Goal: Task Accomplishment & Management: Complete application form

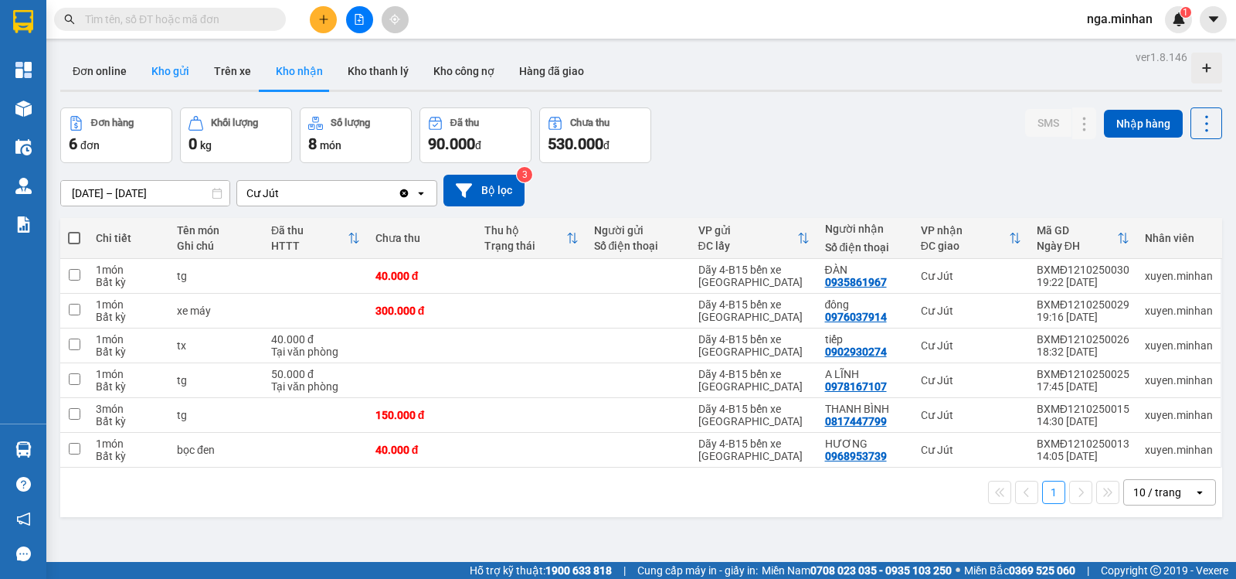
click at [170, 72] on button "Kho gửi" at bounding box center [170, 71] width 63 height 37
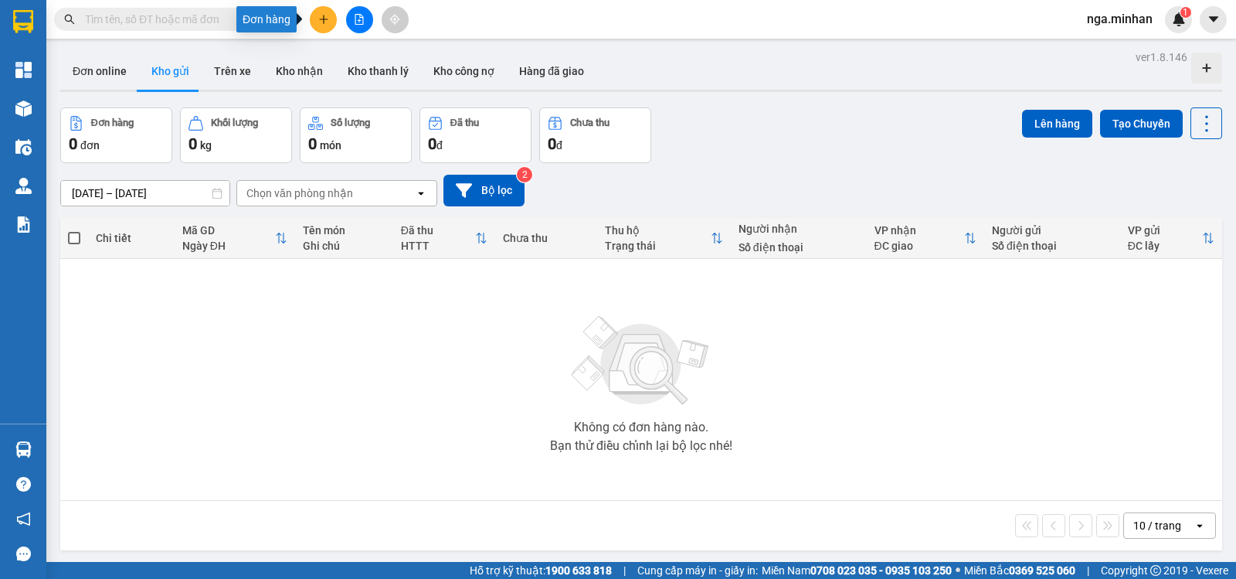
click at [328, 20] on icon "plus" at bounding box center [323, 19] width 11 height 11
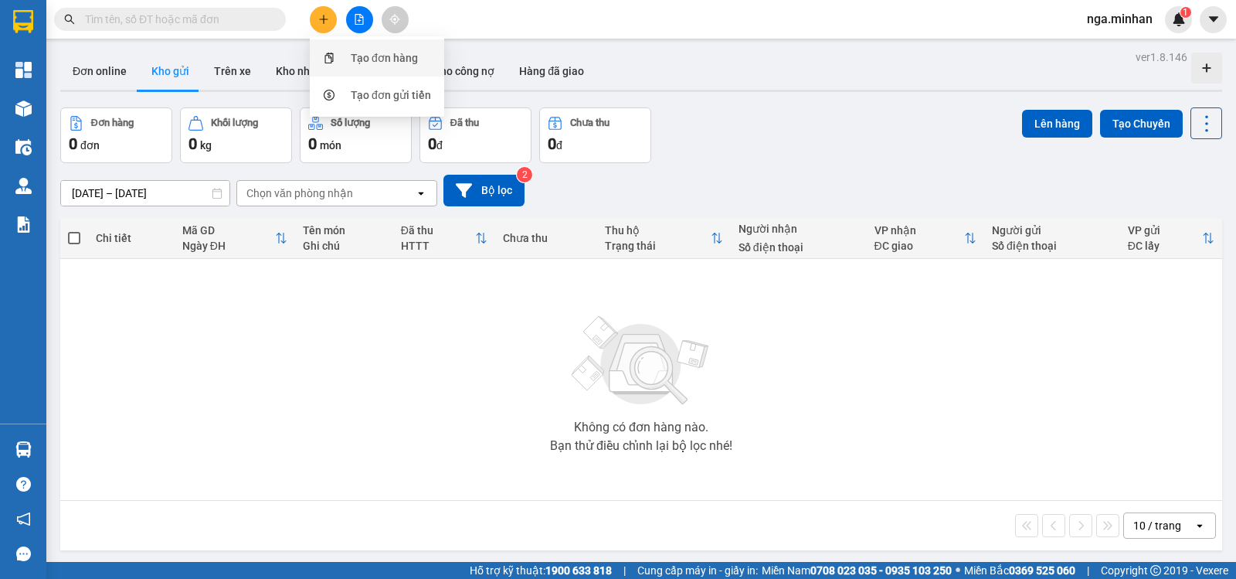
click at [353, 60] on div "Tạo đơn hàng" at bounding box center [384, 57] width 67 height 17
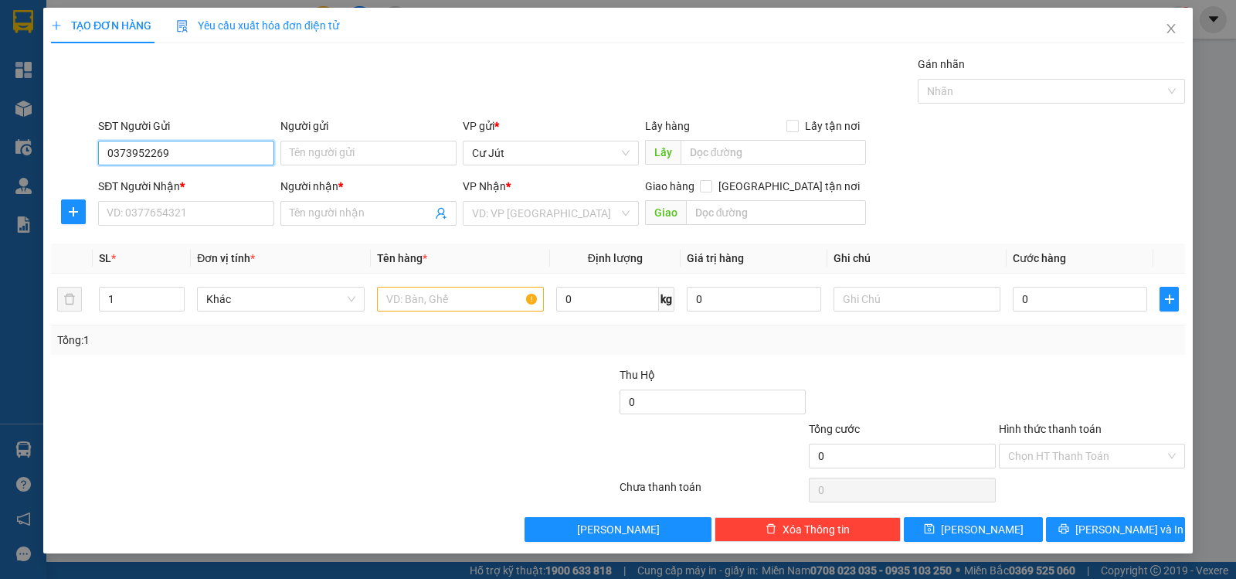
drag, startPoint x: 188, startPoint y: 158, endPoint x: 0, endPoint y: 134, distance: 189.3
click at [0, 138] on div "TẠO ĐƠN HÀNG Yêu cầu xuất hóa đơn điện tử Transit Pickup Surcharge Ids Transit …" at bounding box center [618, 289] width 1236 height 579
type input "0373952269"
click at [160, 223] on input "SĐT Người Nhận *" at bounding box center [186, 213] width 176 height 25
paste input "0373952269"
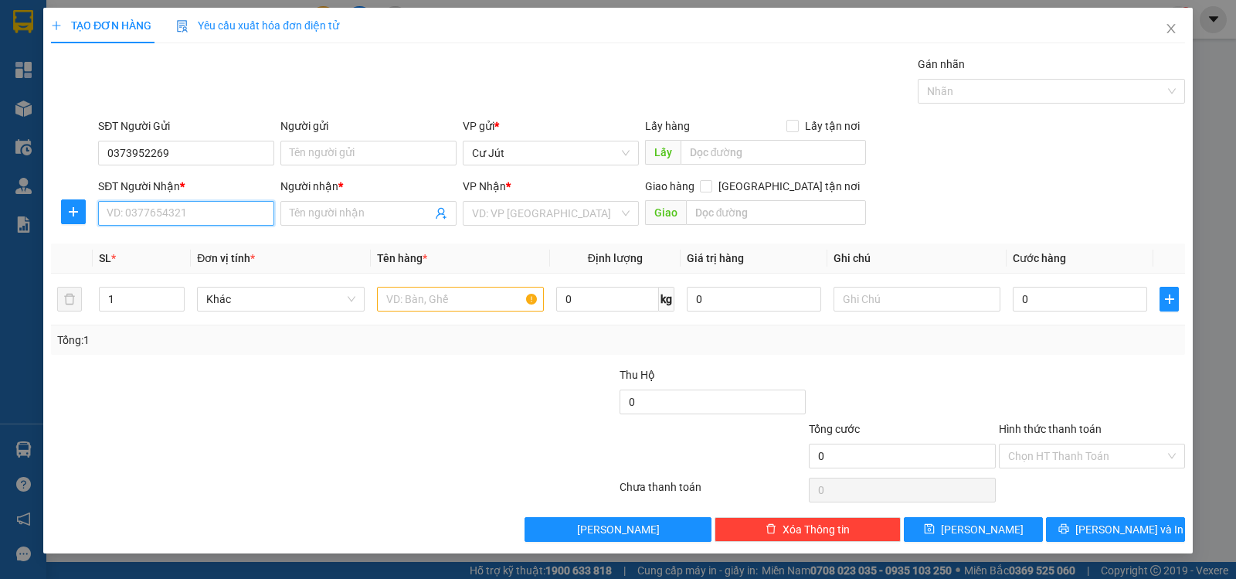
type input "0373952269"
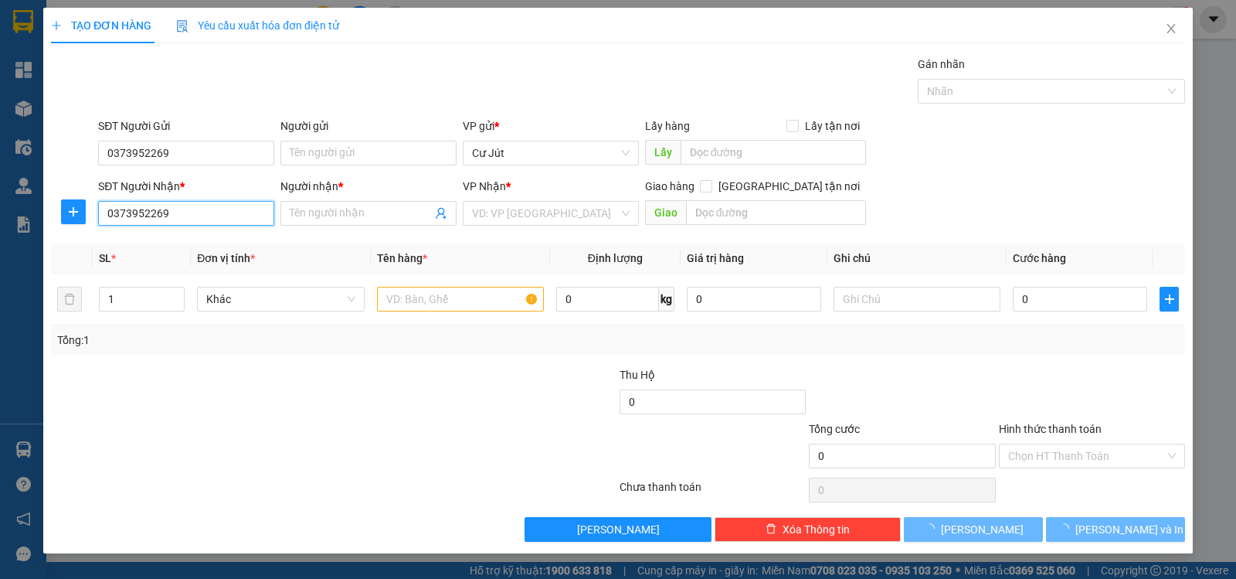
click at [203, 212] on input "0373952269" at bounding box center [186, 213] width 176 height 25
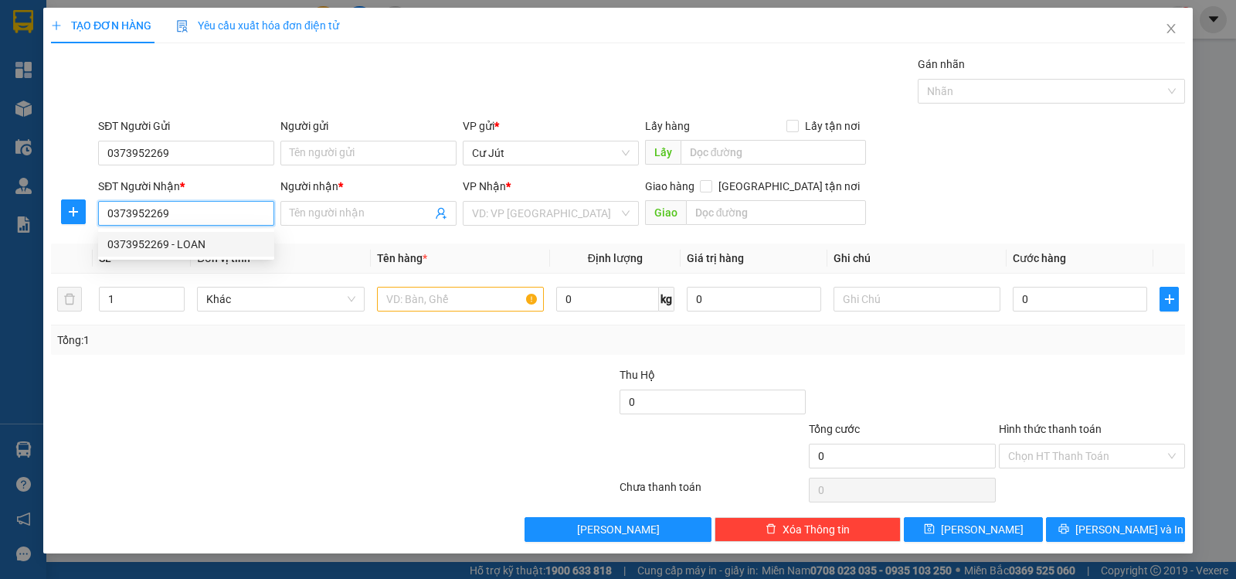
click at [195, 241] on div "0373952269 - LOAN" at bounding box center [186, 244] width 158 height 17
type input "LOAN"
checkbox input "true"
type input "số 18 đường số 7, KDC An Lạc - [GEOGRAPHIC_DATA]"
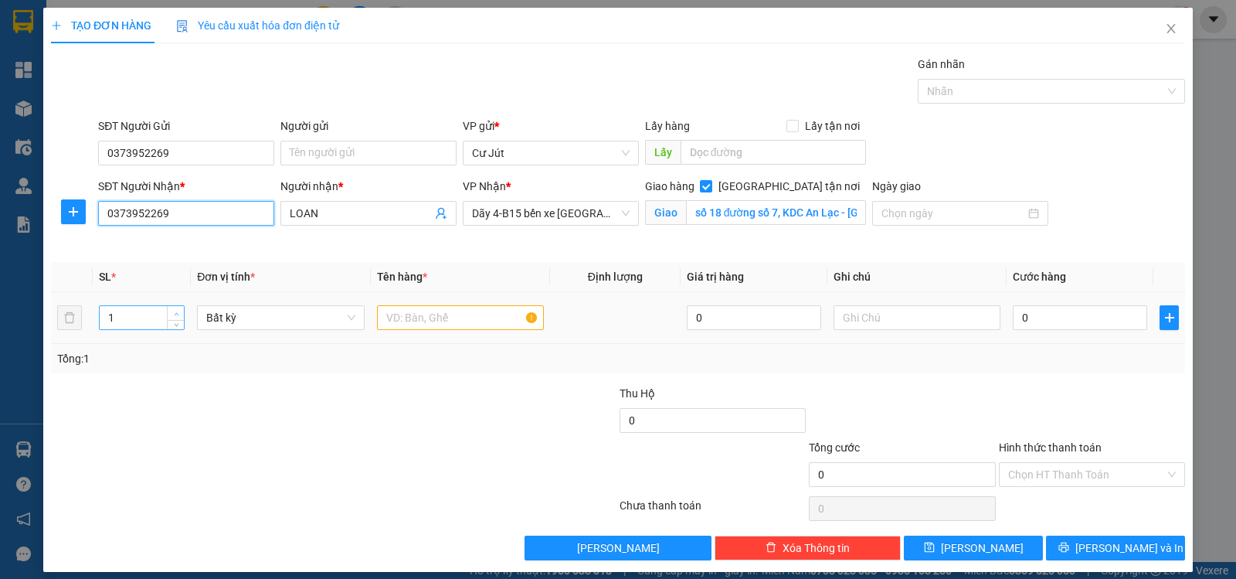
type input "0373952269"
click at [177, 310] on span "up" at bounding box center [176, 313] width 9 height 9
type input "3"
click at [177, 310] on span "up" at bounding box center [176, 313] width 9 height 9
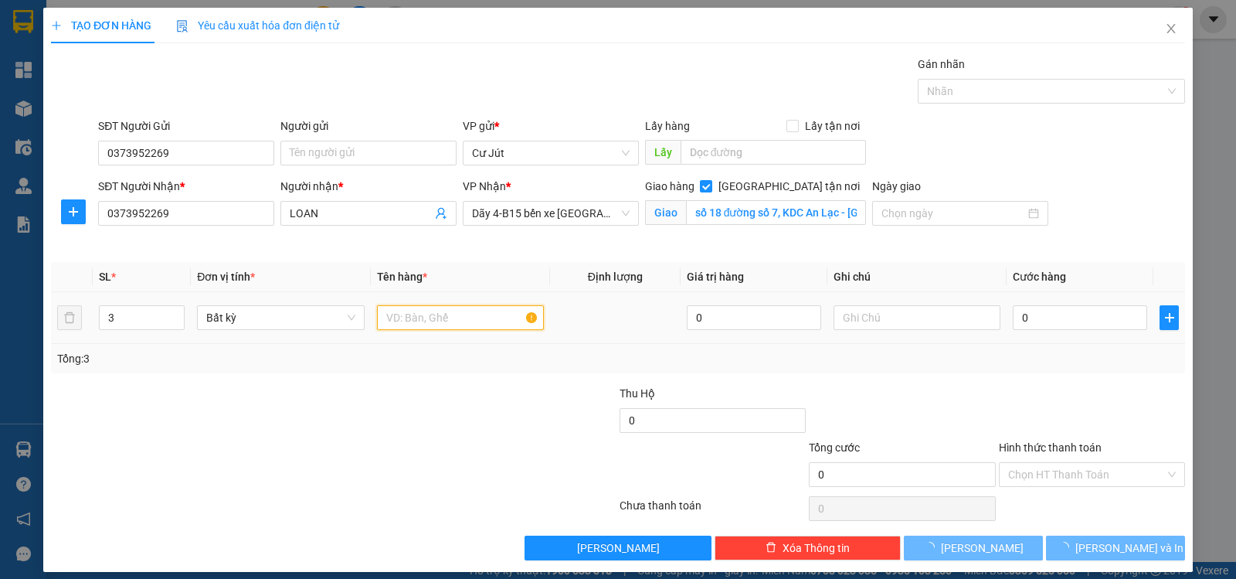
drag, startPoint x: 447, startPoint y: 318, endPoint x: 434, endPoint y: 319, distance: 13.2
click at [447, 319] on input "text" at bounding box center [460, 317] width 167 height 25
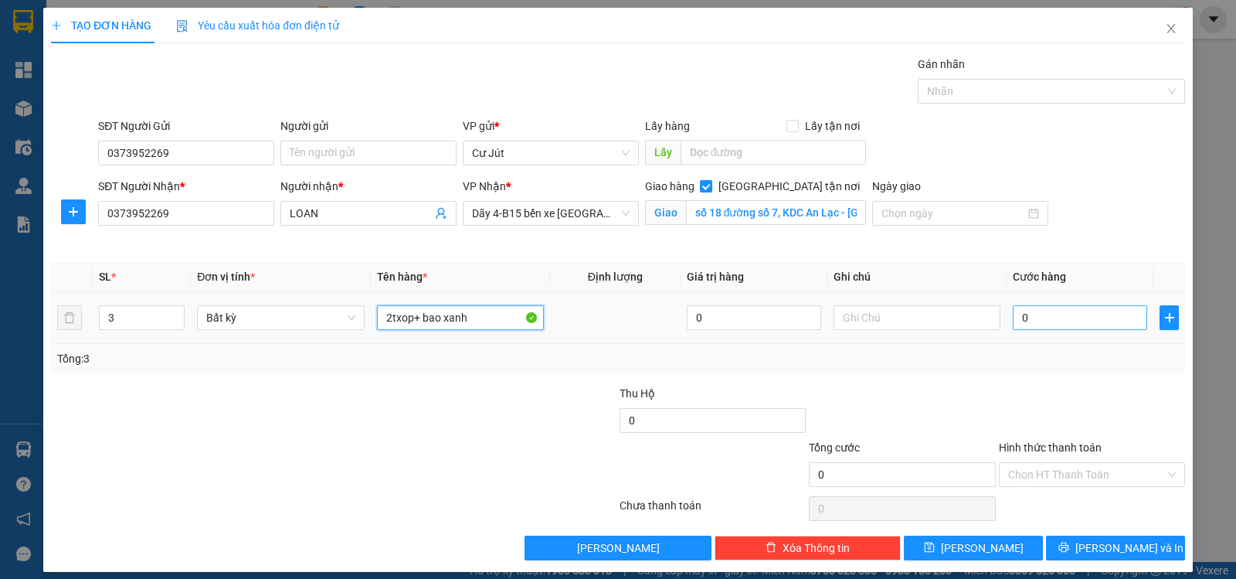
type input "2txop+ bao xanh"
type input "1"
type input "16"
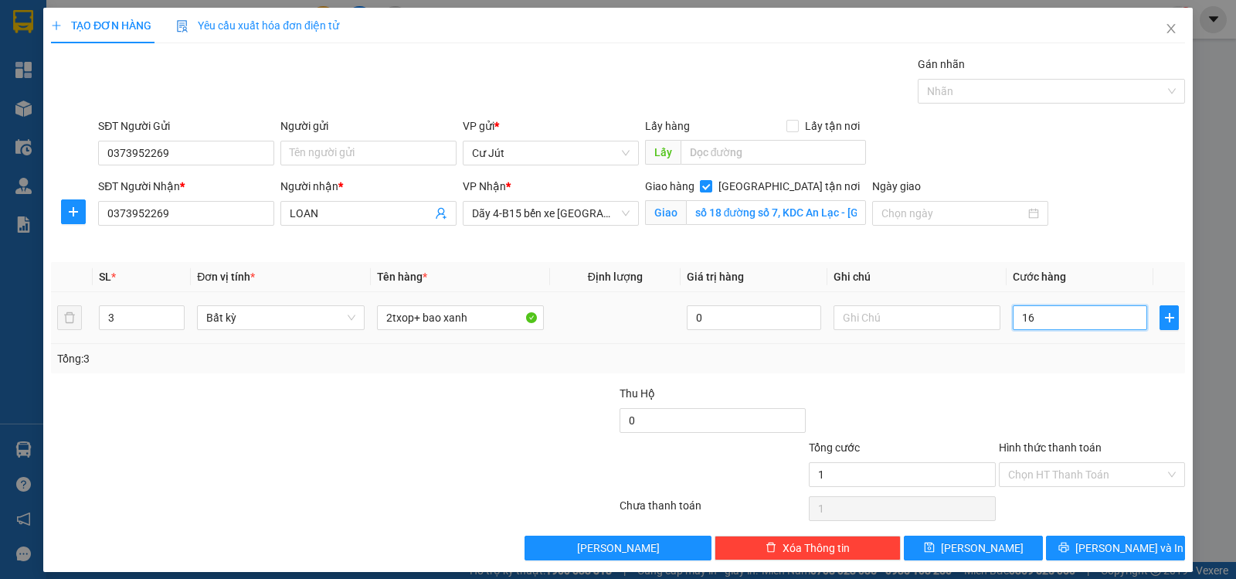
type input "16"
type input "160"
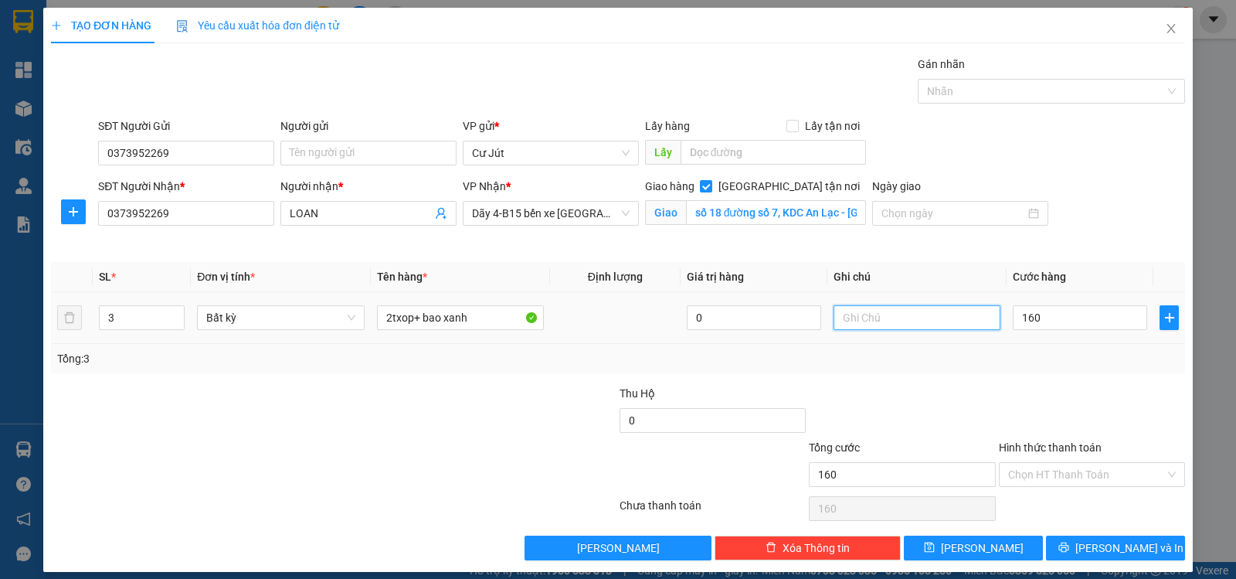
type input "160.000"
drag, startPoint x: 854, startPoint y: 316, endPoint x: 832, endPoint y: 308, distance: 23.0
click at [846, 314] on input "text" at bounding box center [917, 317] width 167 height 25
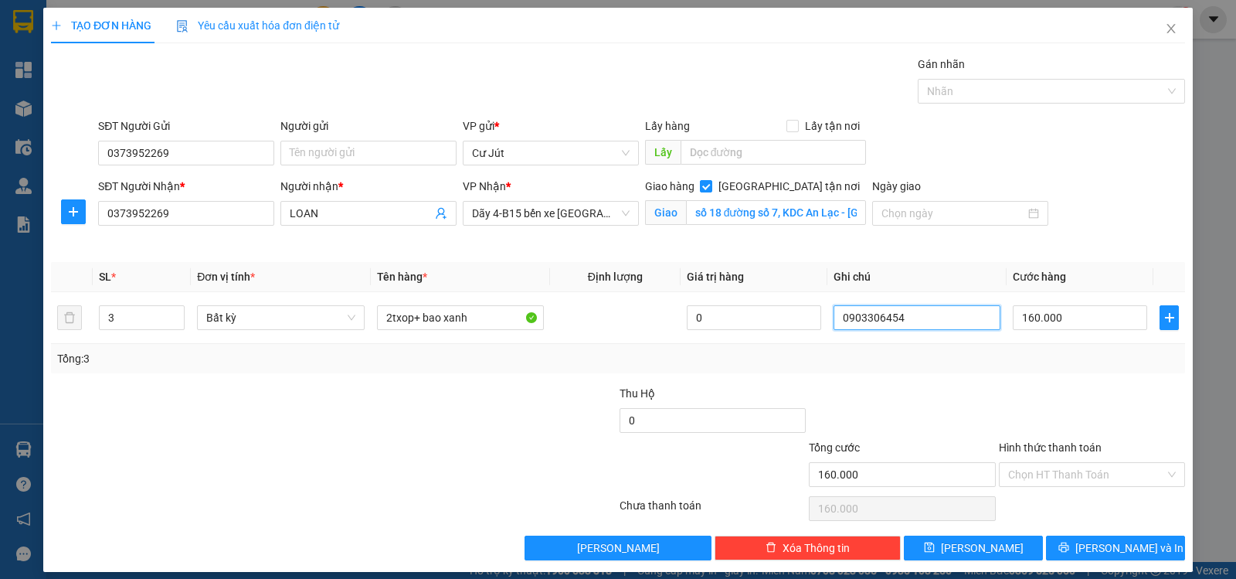
type input "0903306454"
click at [1021, 409] on div at bounding box center [1091, 412] width 189 height 54
drag, startPoint x: 200, startPoint y: 144, endPoint x: 0, endPoint y: 166, distance: 201.4
click at [0, 175] on div "TẠO ĐƠN HÀNG Yêu cầu xuất hóa đơn điện tử Transit Pickup Surcharge Ids Transit …" at bounding box center [618, 289] width 1236 height 579
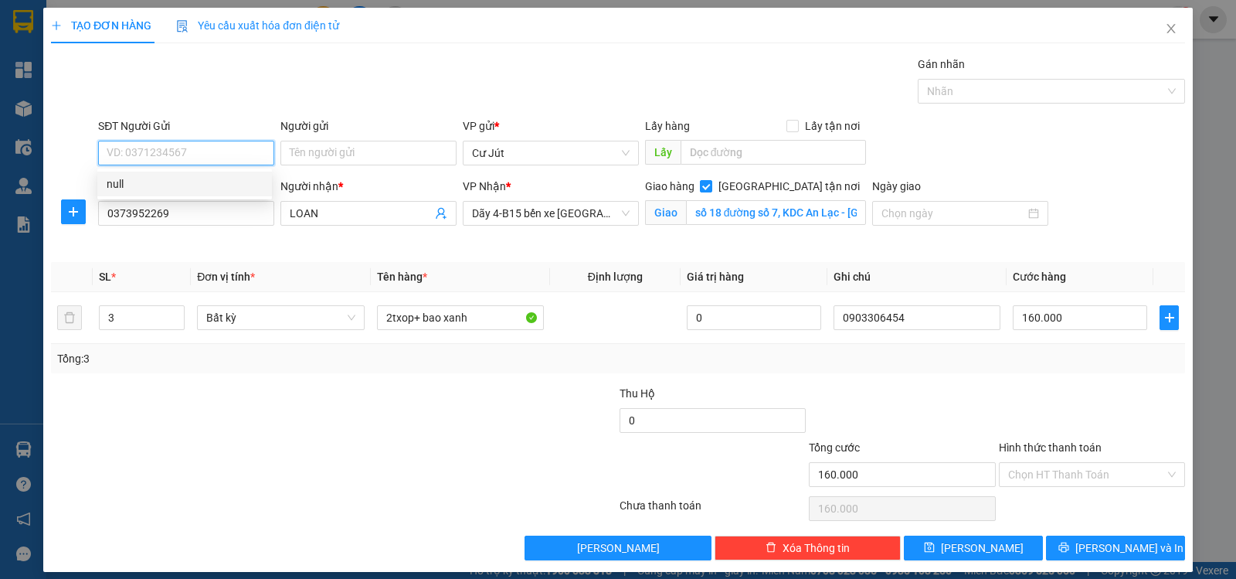
drag, startPoint x: 209, startPoint y: 155, endPoint x: 230, endPoint y: 166, distance: 24.5
click at [208, 155] on input "SĐT Người Gửi" at bounding box center [186, 153] width 176 height 25
type input "0934949069"
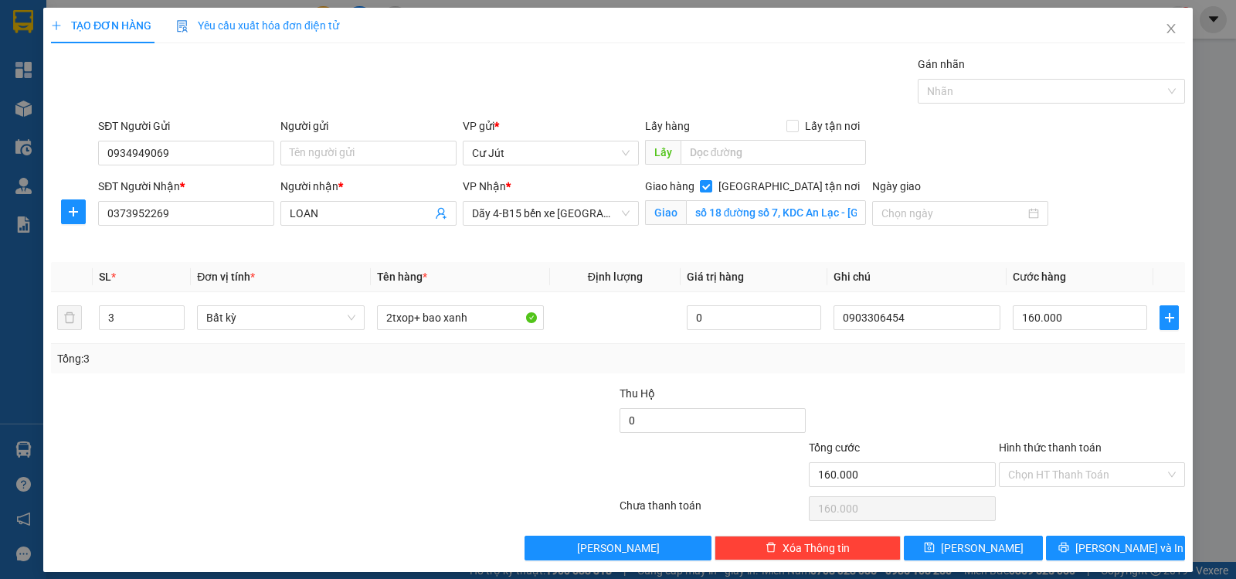
click at [468, 369] on div "Tổng: 3" at bounding box center [618, 358] width 1134 height 29
drag, startPoint x: 1089, startPoint y: 477, endPoint x: 1084, endPoint y: 488, distance: 11.8
click at [1086, 485] on input "Hình thức thanh toán" at bounding box center [1086, 474] width 157 height 23
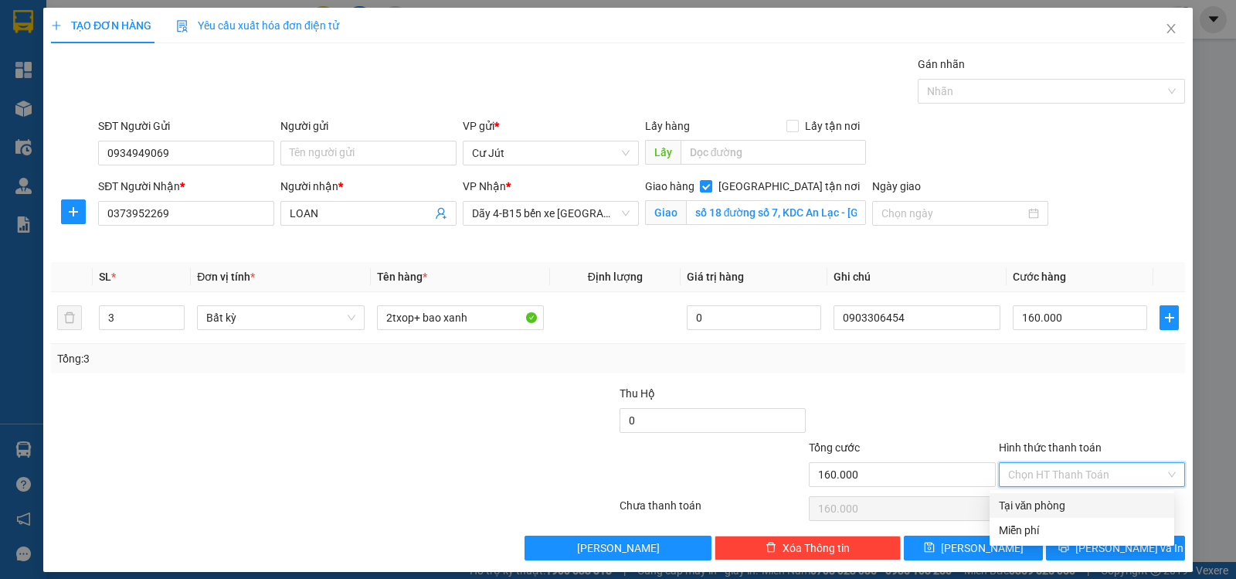
click at [1069, 503] on div "Tại văn phòng" at bounding box center [1082, 505] width 166 height 17
type input "0"
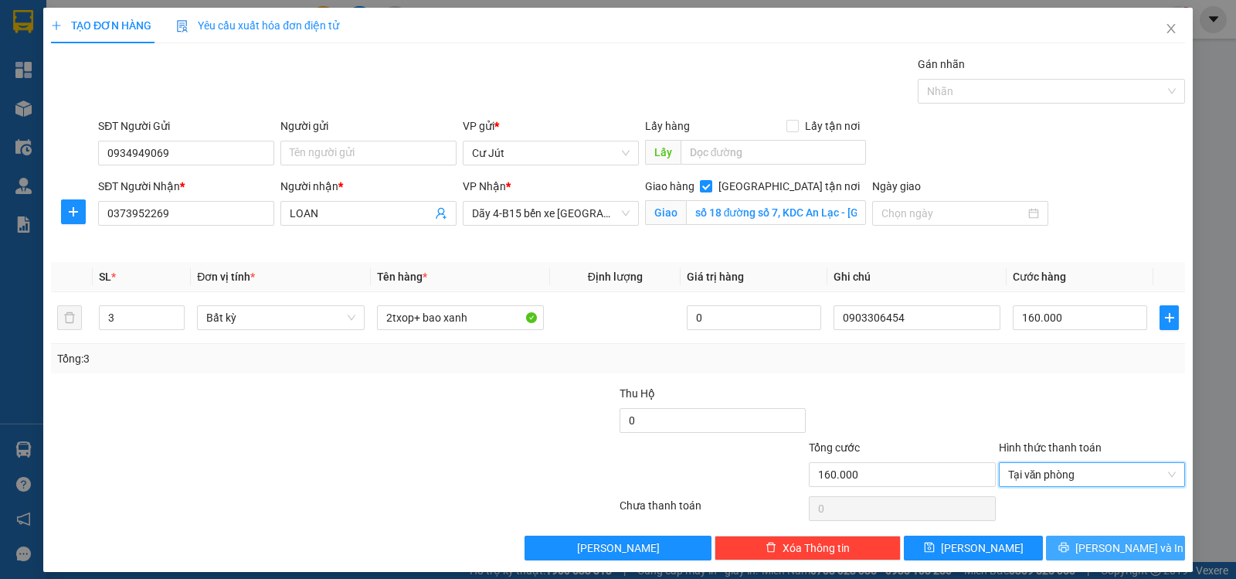
click at [1096, 555] on span "[PERSON_NAME] và In" at bounding box center [1130, 547] width 108 height 17
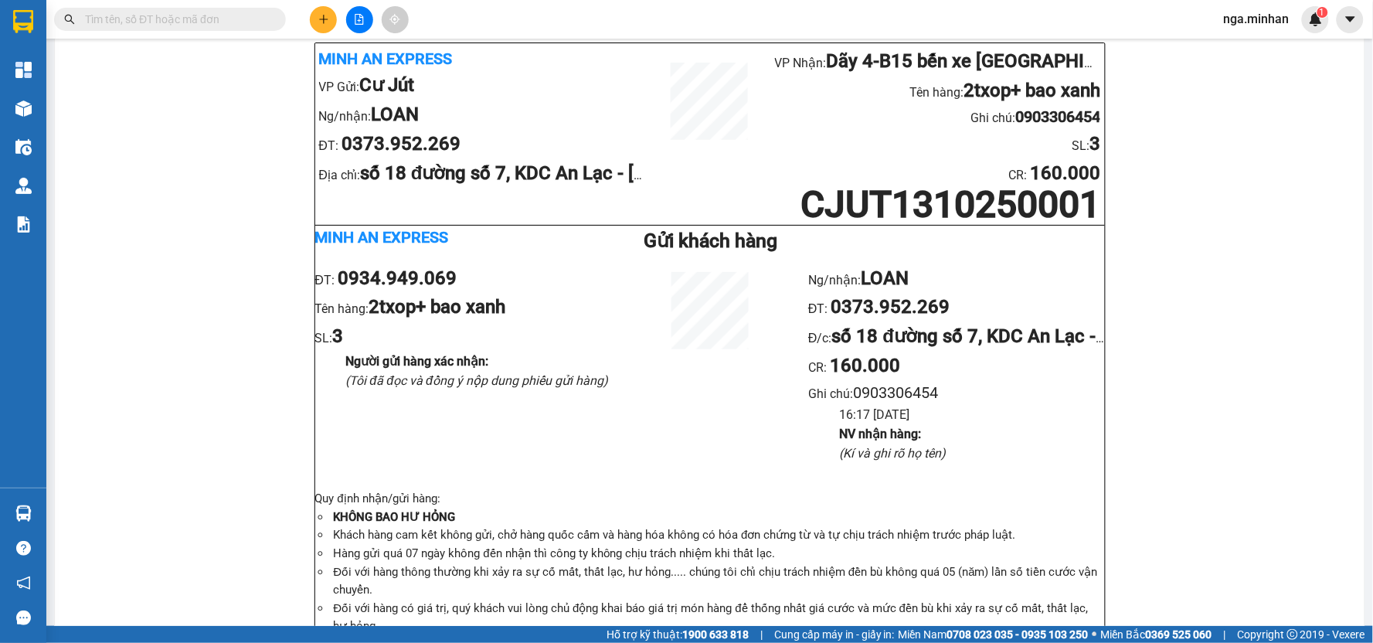
scroll to position [91, 0]
drag, startPoint x: 1212, startPoint y: 0, endPoint x: 168, endPoint y: 310, distance: 1089.6
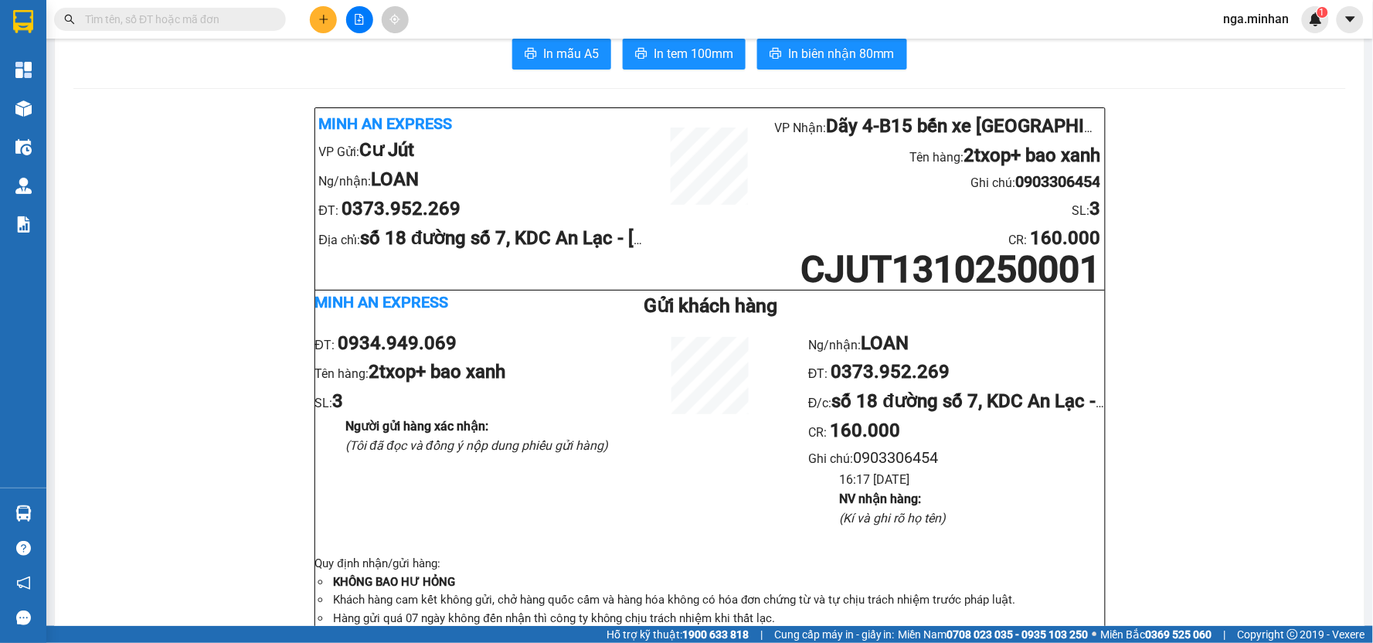
scroll to position [0, 0]
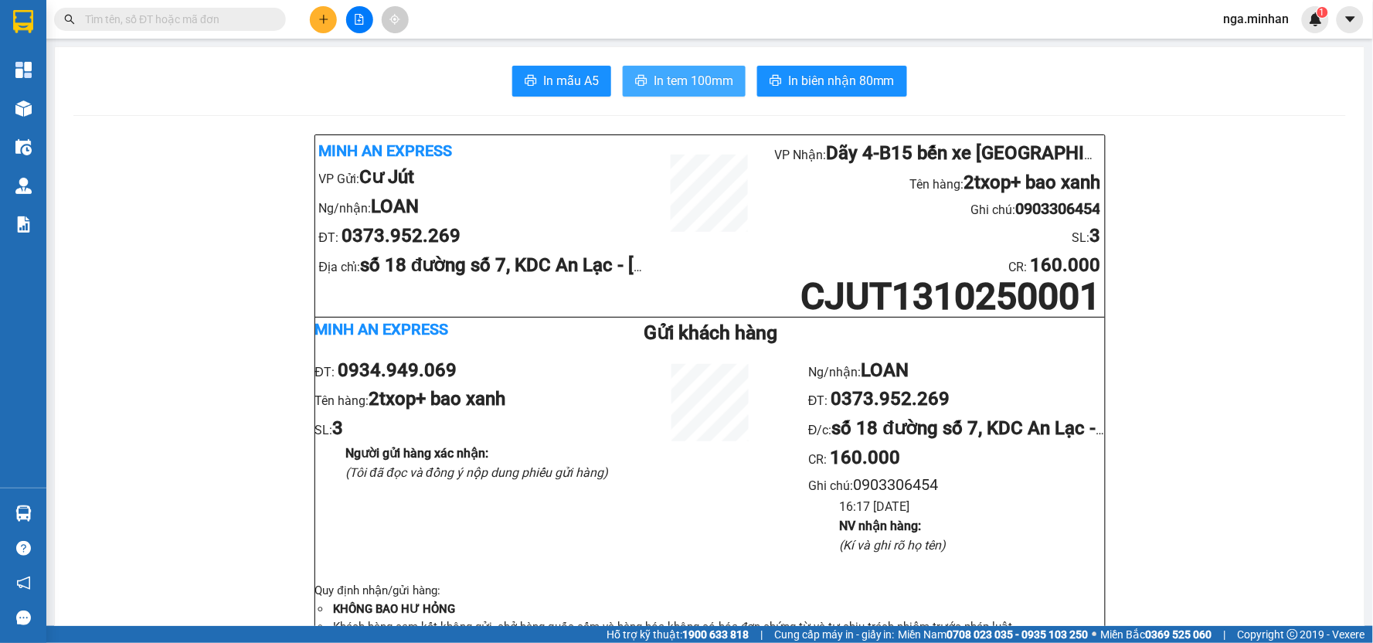
click at [711, 66] on button "In tem 100mm" at bounding box center [684, 81] width 123 height 31
